Goal: Task Accomplishment & Management: Complete application form

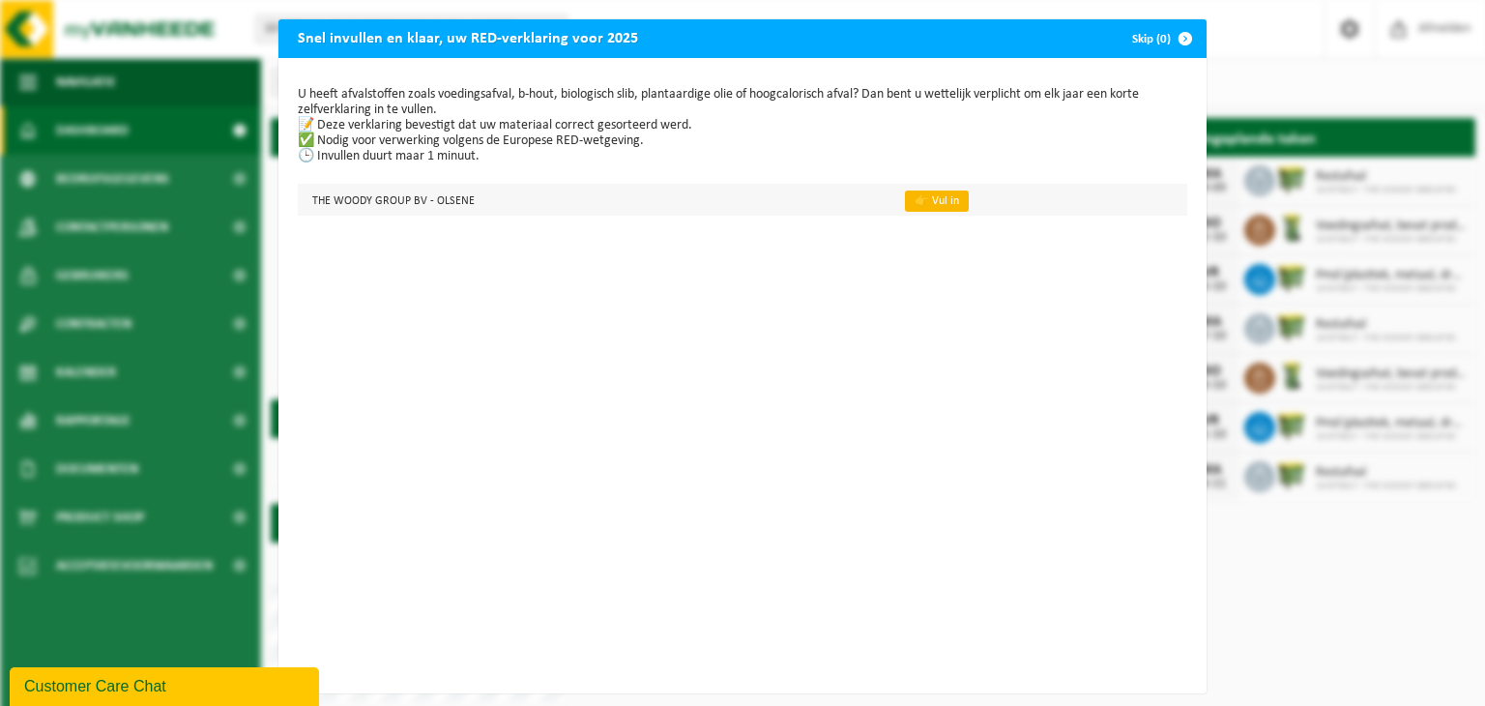
click at [918, 196] on link "👉 Vul in" at bounding box center [937, 200] width 64 height 21
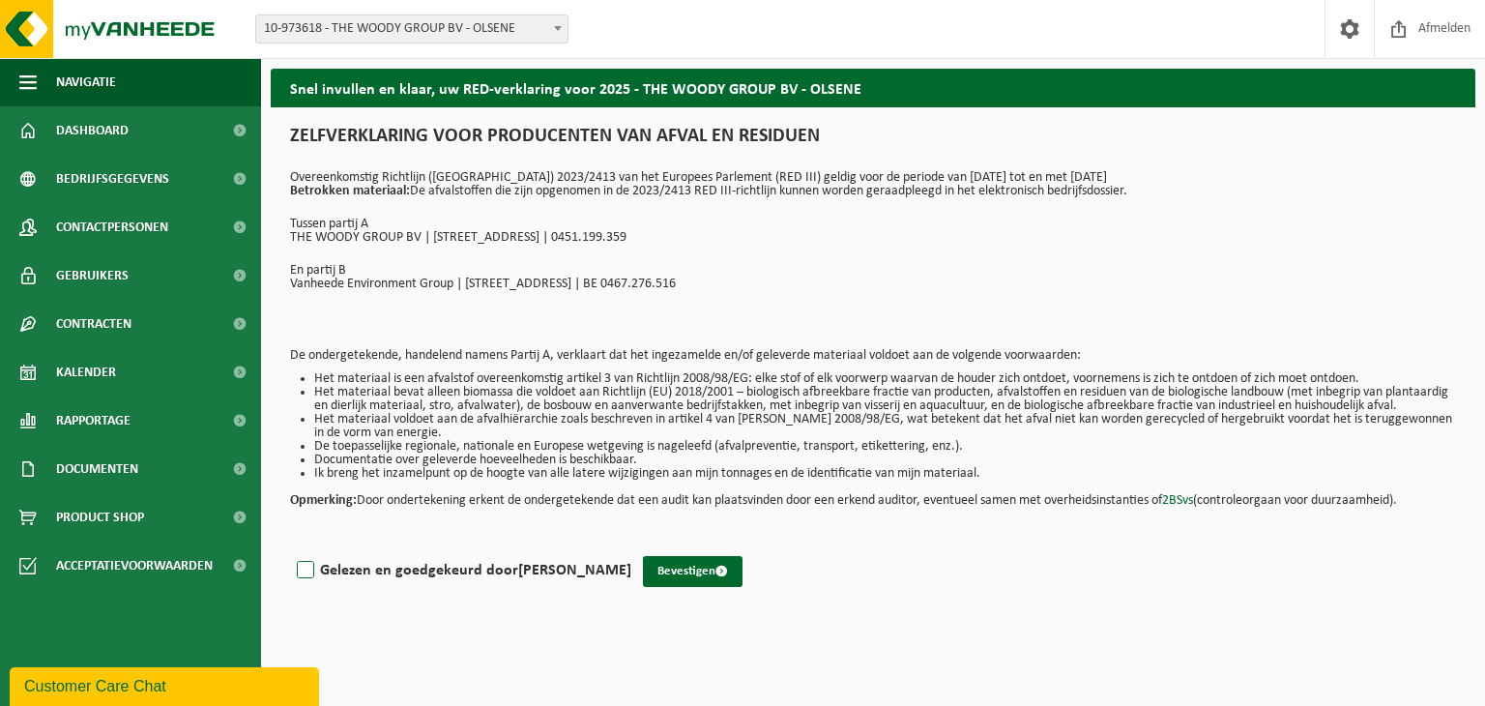
click at [303, 581] on label "Gelezen en goedgekeurd door BORIS DEVREESE" at bounding box center [462, 570] width 338 height 29
click at [631, 546] on input "Gelezen en goedgekeurd door BORIS DEVREESE" at bounding box center [631, 545] width 1 height 1
checkbox input "true"
click at [683, 585] on button "Bevestigen" at bounding box center [693, 571] width 100 height 31
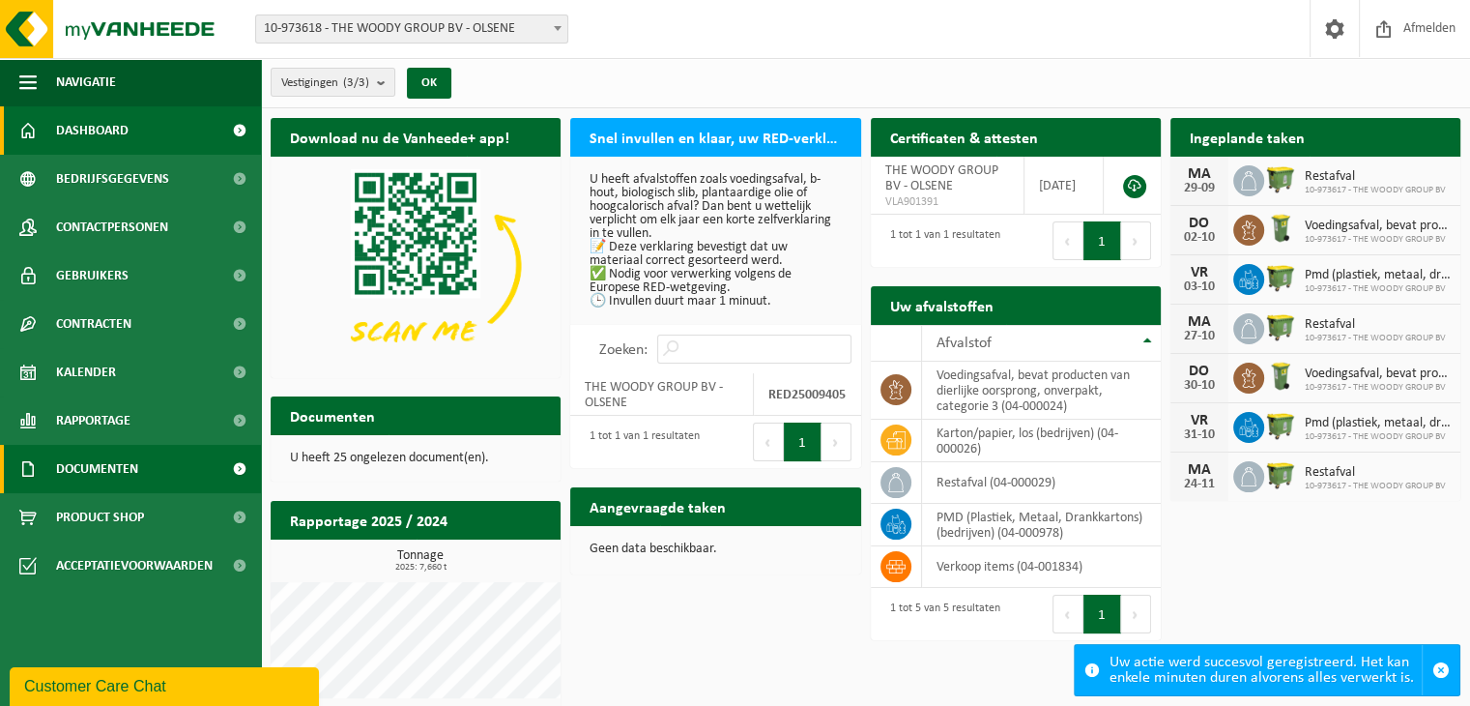
click at [107, 468] on span "Documenten" at bounding box center [97, 469] width 82 height 48
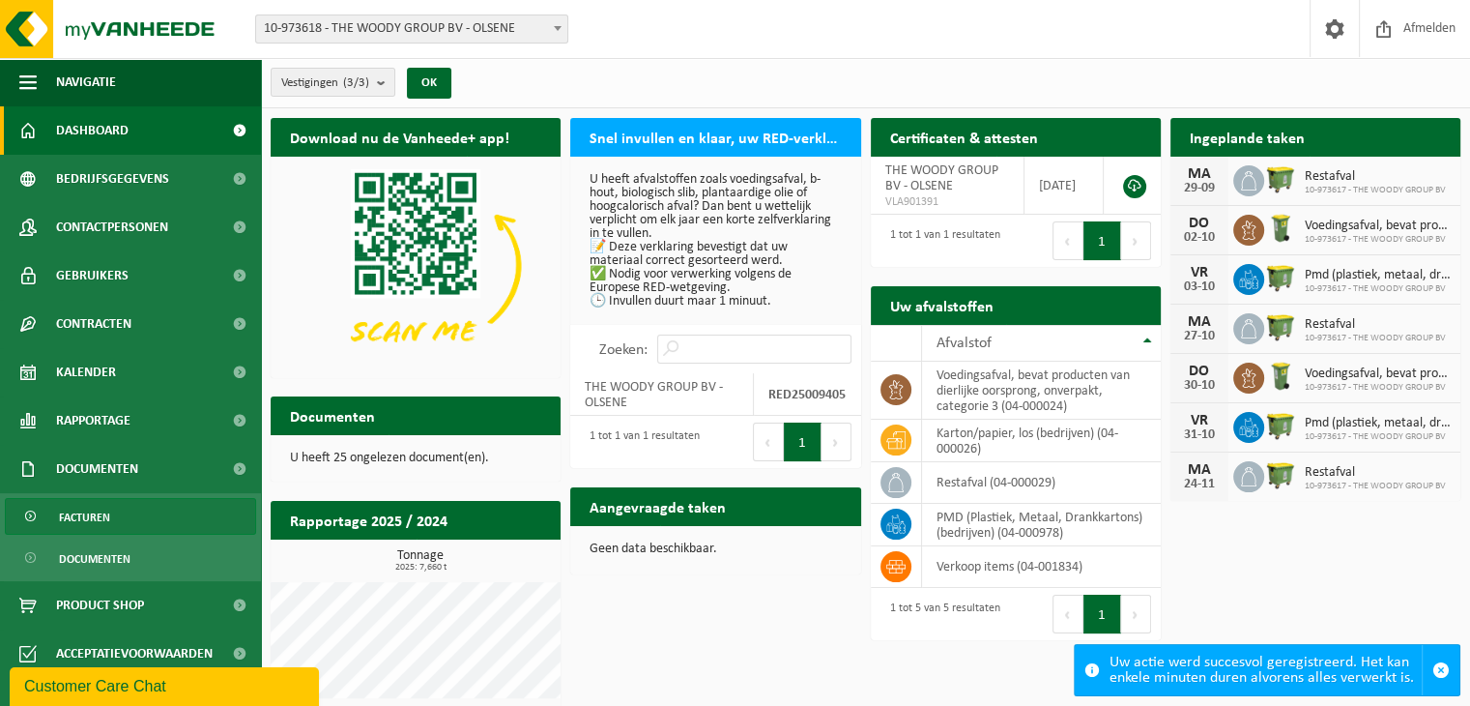
click at [98, 517] on span "Facturen" at bounding box center [84, 517] width 51 height 37
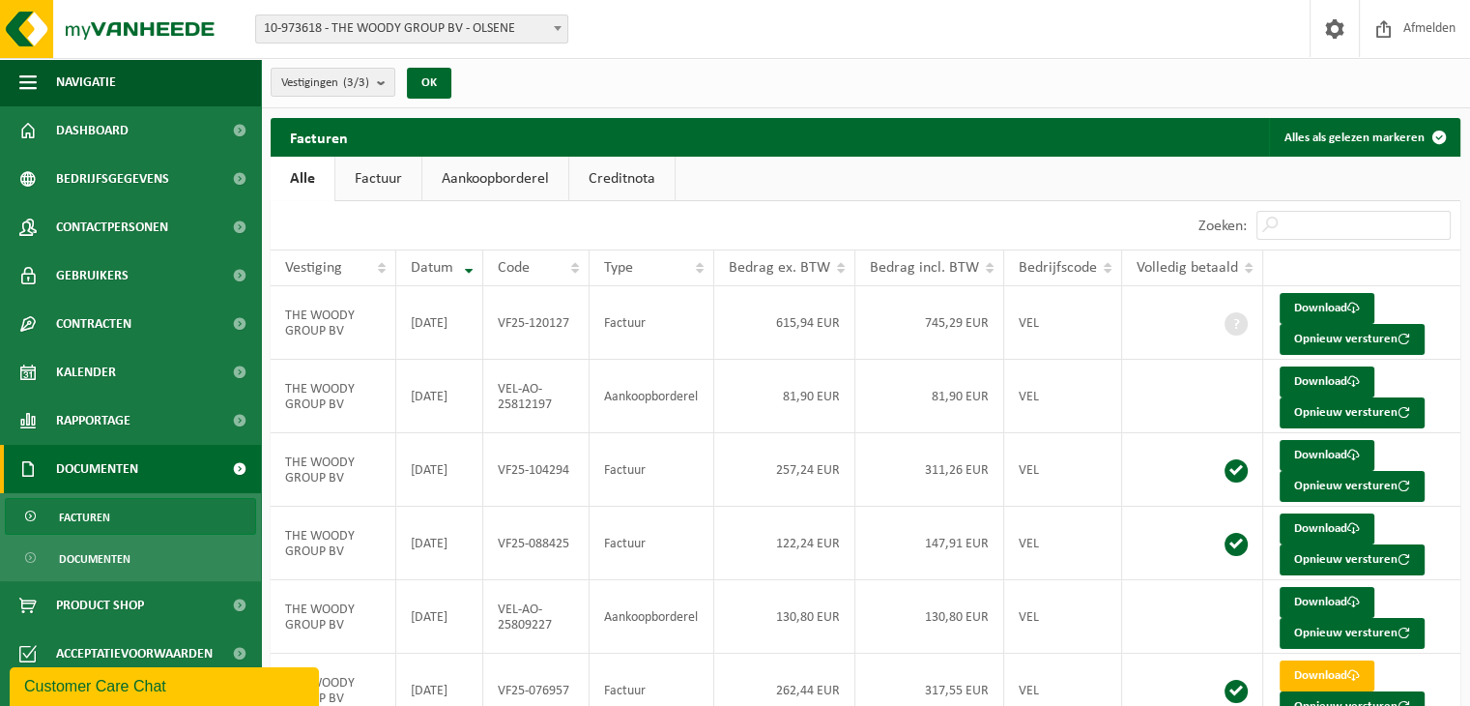
click at [477, 179] on link "Aankoopborderel" at bounding box center [495, 179] width 146 height 44
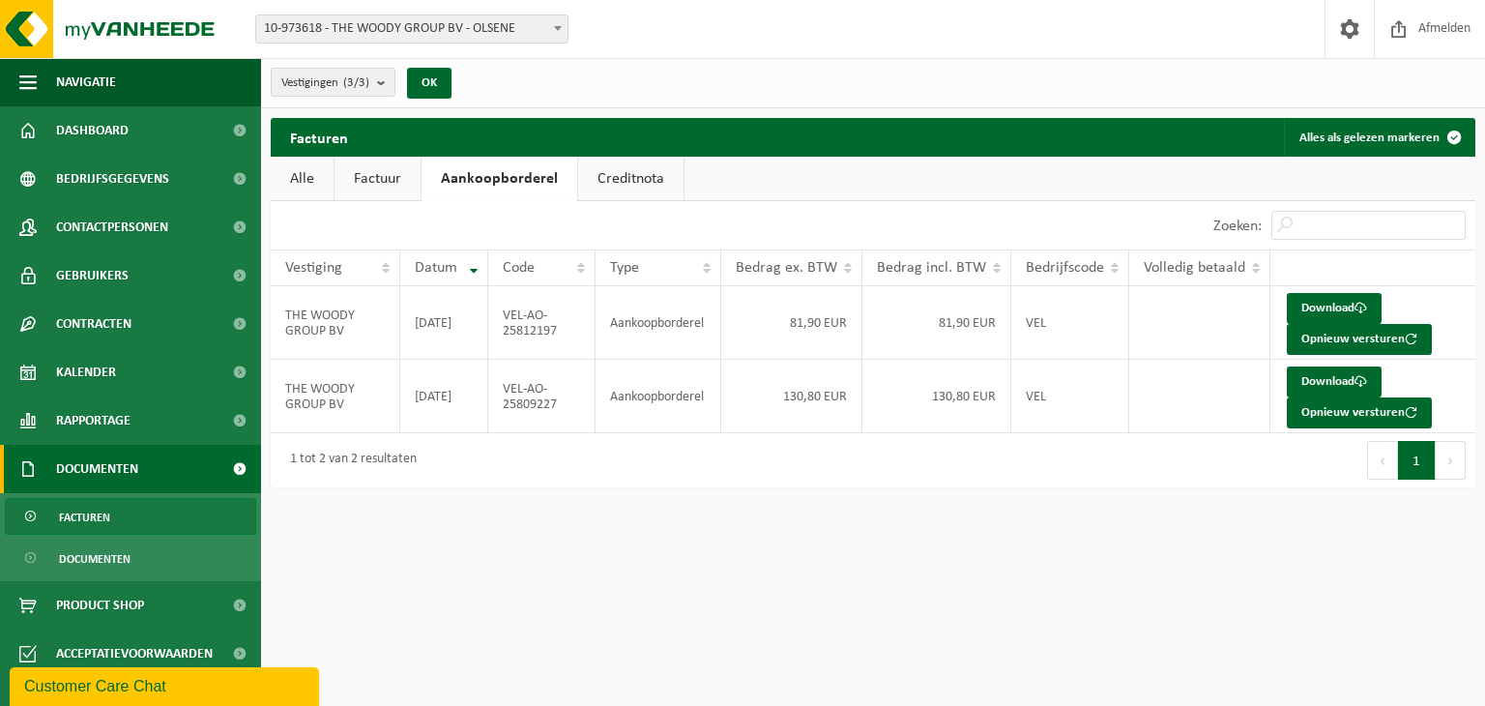
click at [617, 181] on link "Creditnota" at bounding box center [630, 179] width 105 height 44
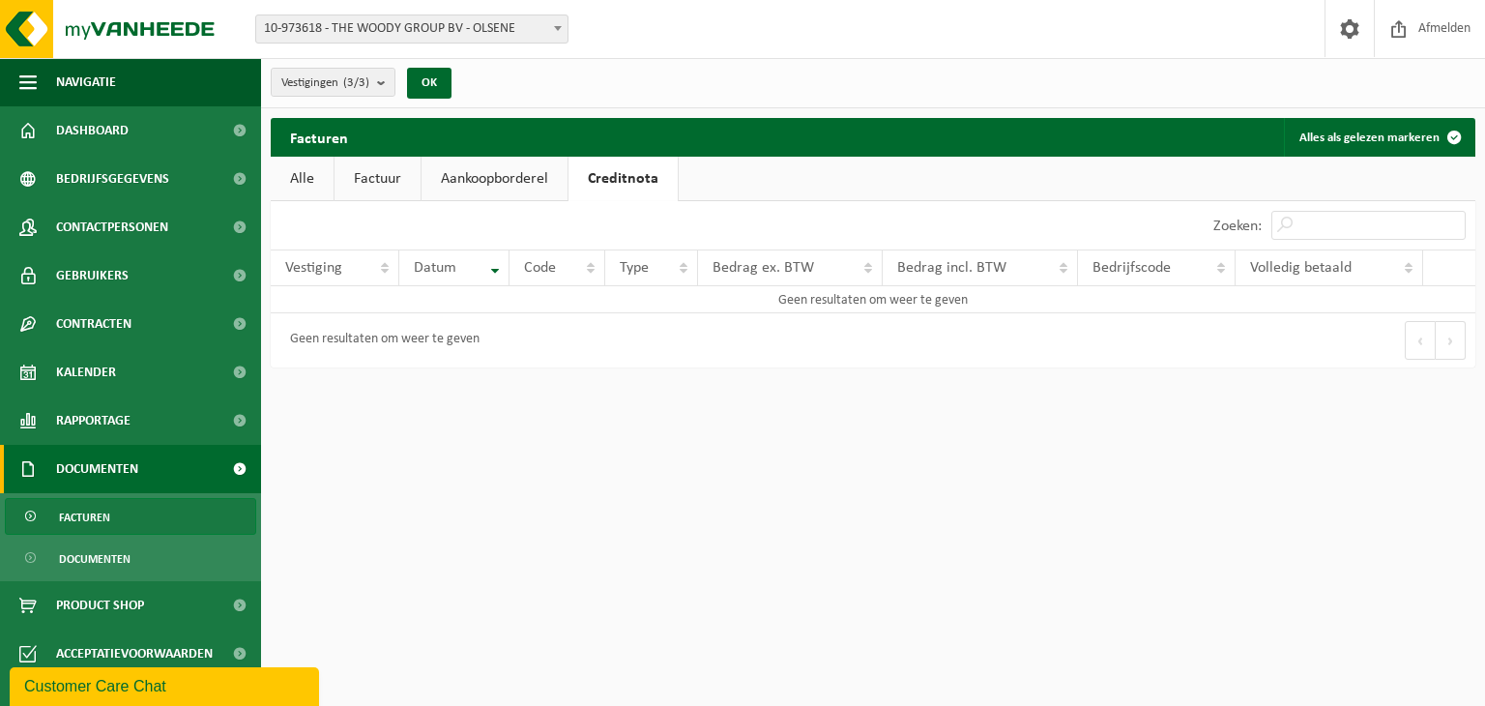
click at [379, 184] on link "Factuur" at bounding box center [377, 179] width 86 height 44
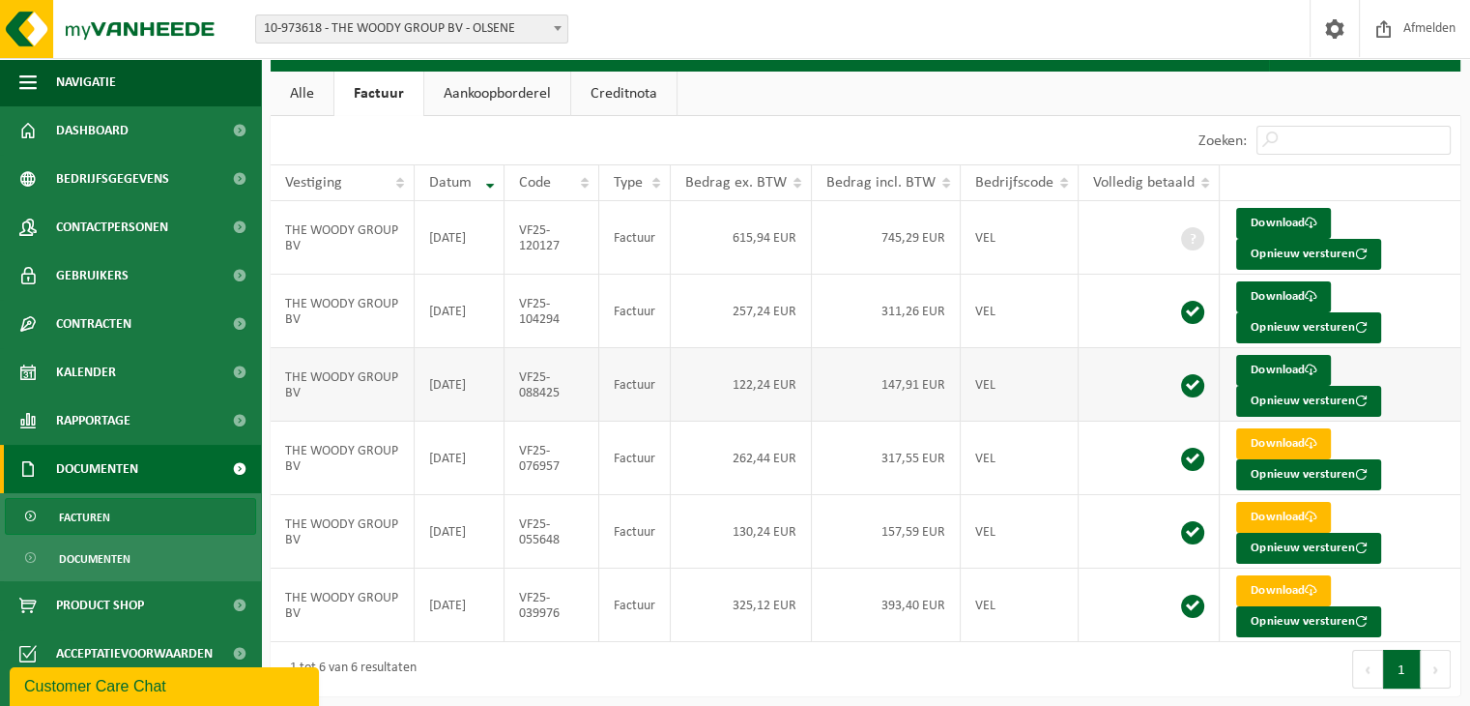
scroll to position [89, 0]
